Goal: Book appointment/travel/reservation

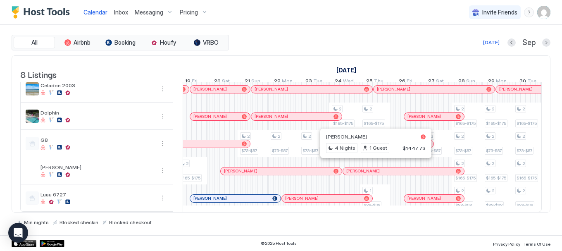
click at [372, 168] on div at bounding box center [372, 171] width 7 height 7
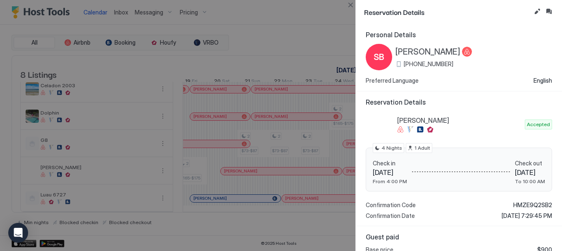
click at [468, 50] on div at bounding box center [467, 52] width 10 height 10
click at [427, 54] on span "[PERSON_NAME]" at bounding box center [428, 52] width 65 height 10
click at [353, 6] on button "Close" at bounding box center [351, 5] width 10 height 10
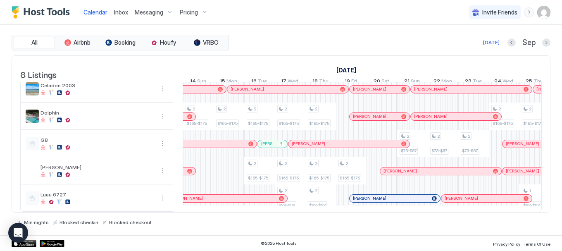
scroll to position [0, 588]
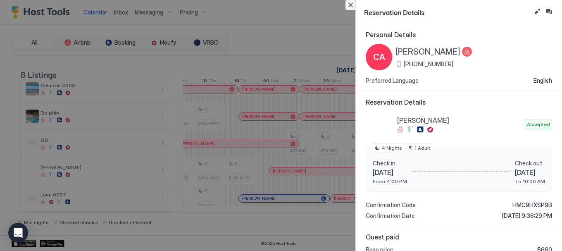
click at [353, 7] on button "Close" at bounding box center [351, 5] width 10 height 10
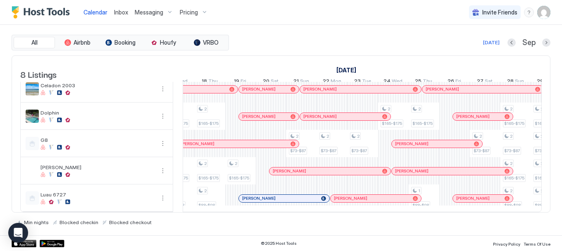
click at [411, 168] on div at bounding box center [410, 171] width 7 height 7
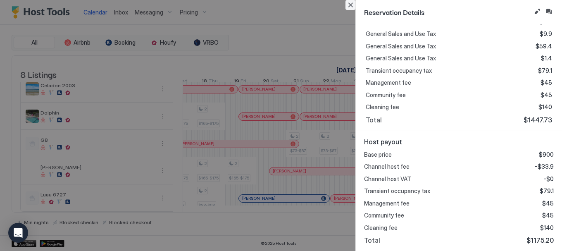
click at [349, 5] on button "Close" at bounding box center [351, 5] width 10 height 10
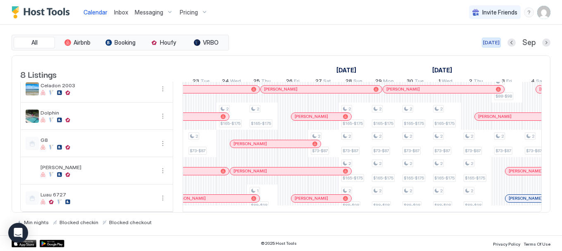
click at [490, 43] on div "[DATE]" at bounding box center [491, 42] width 17 height 7
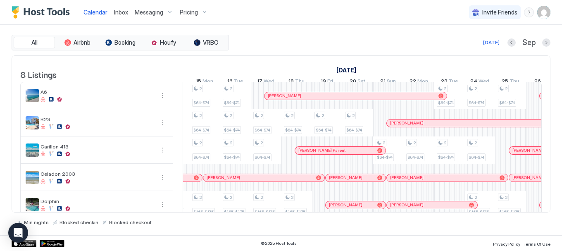
scroll to position [0, 638]
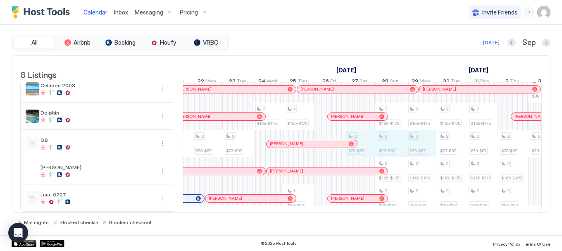
drag, startPoint x: 363, startPoint y: 150, endPoint x: 415, endPoint y: 151, distance: 51.7
click at [415, 151] on div "2 $64-$74 2 $79-$89 2 $165-$175 2 $73-$87 2 $64-$74 1 $64-$74 2 $79-$89 2 $73-$…" at bounding box center [161, 103] width 1591 height 218
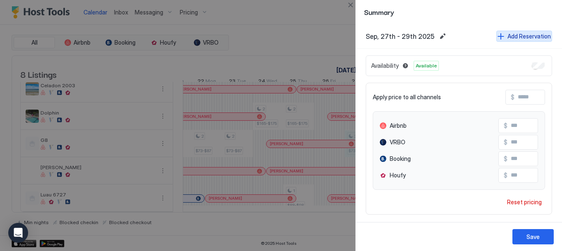
click at [514, 38] on div "Add Reservation" at bounding box center [529, 36] width 43 height 9
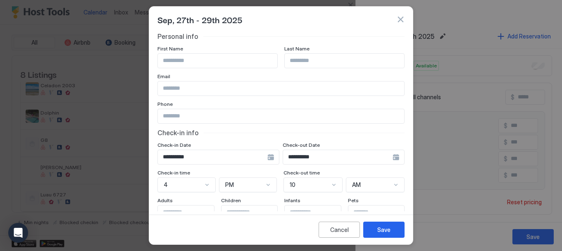
type input "****"
type input "*******"
type input "**********"
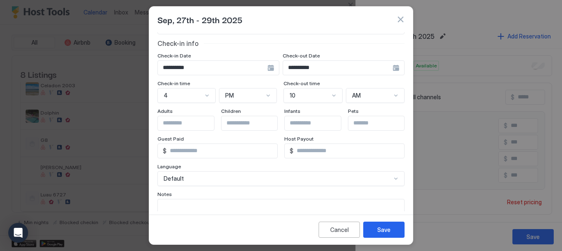
scroll to position [91, 0]
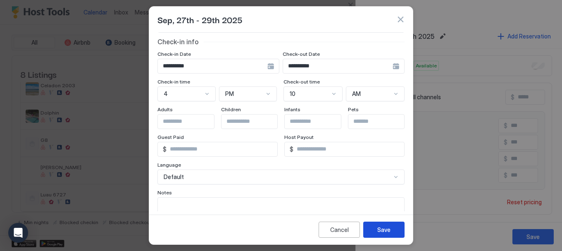
click at [381, 228] on div "Save" at bounding box center [383, 229] width 13 height 9
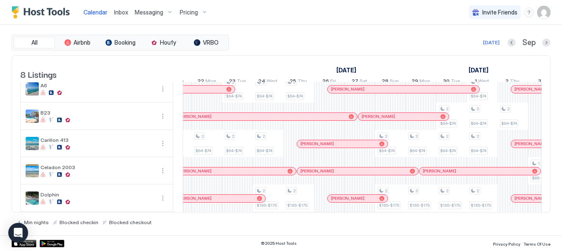
scroll to position [0, 0]
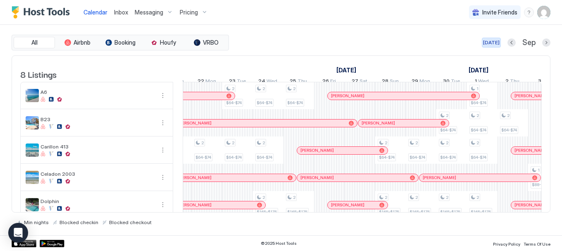
click at [497, 44] on div "[DATE]" at bounding box center [491, 42] width 17 height 7
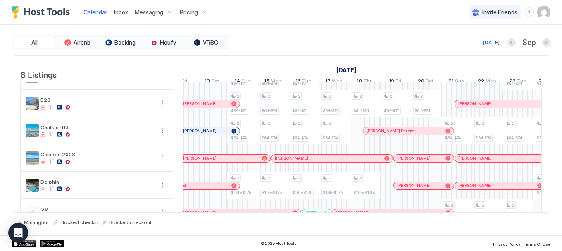
scroll to position [17, 0]
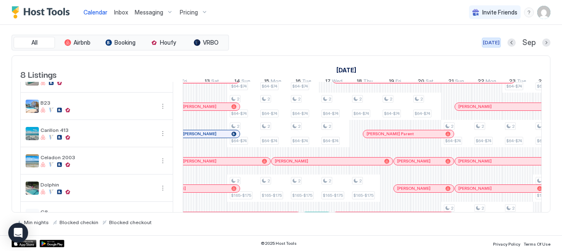
click at [496, 43] on div "[DATE]" at bounding box center [491, 42] width 17 height 7
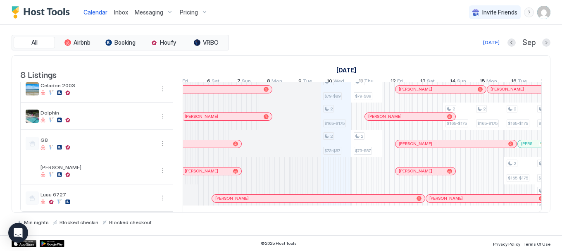
scroll to position [0, 313]
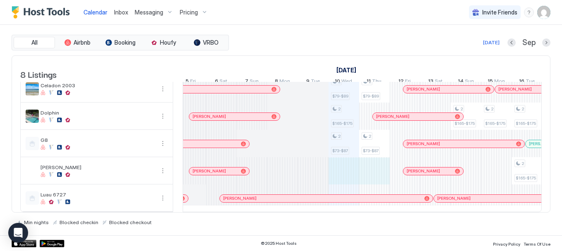
drag, startPoint x: 349, startPoint y: 172, endPoint x: 386, endPoint y: 173, distance: 36.8
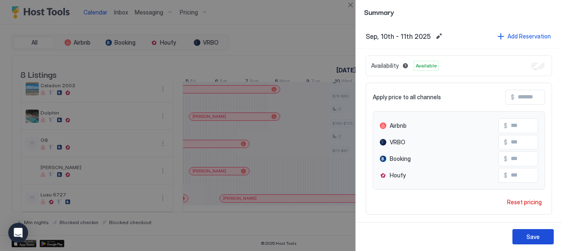
click at [534, 233] on div "Save" at bounding box center [533, 236] width 13 height 9
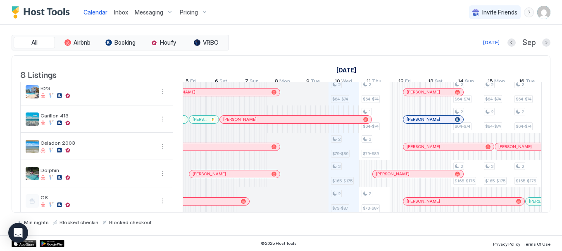
scroll to position [0, 376]
